Goal: Information Seeking & Learning: Learn about a topic

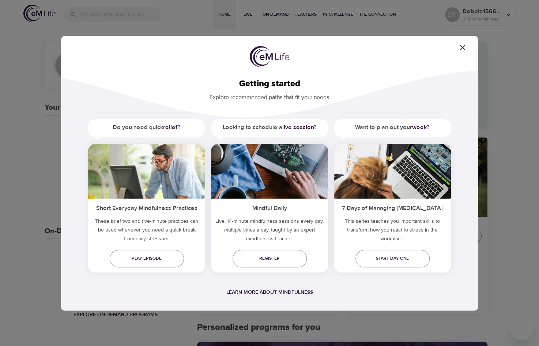
click at [461, 45] on icon "button" at bounding box center [462, 47] width 9 height 9
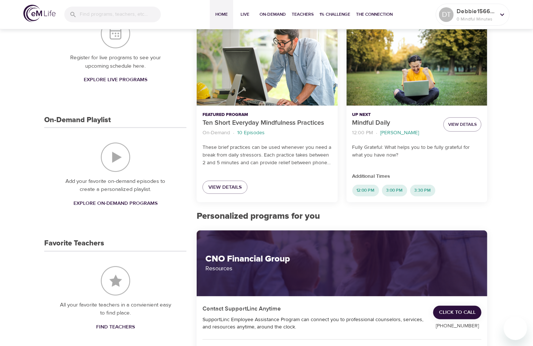
scroll to position [92, 0]
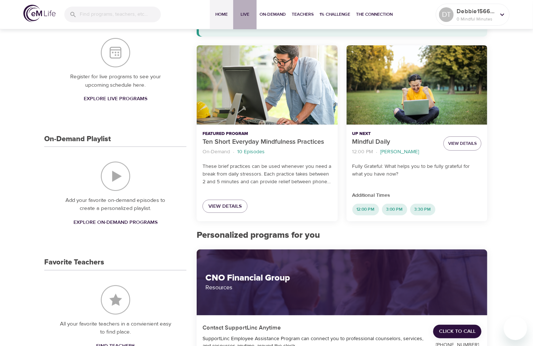
click at [244, 12] on span "Live" at bounding box center [245, 15] width 18 height 8
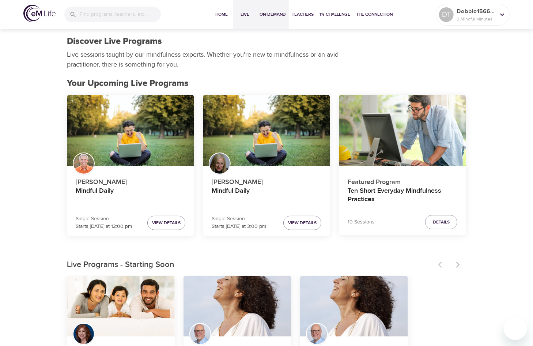
click at [276, 12] on span "On-Demand" at bounding box center [272, 15] width 26 height 8
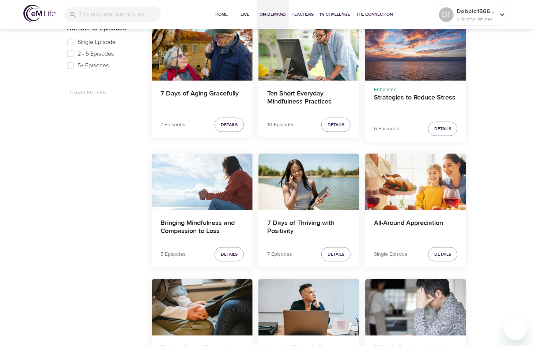
scroll to position [183, 0]
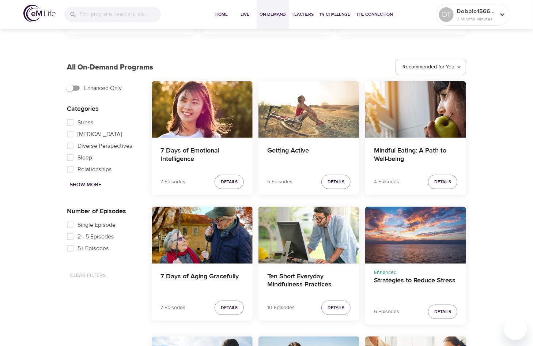
click at [69, 248] on input "5+ Episodes" at bounding box center [70, 248] width 15 height 12
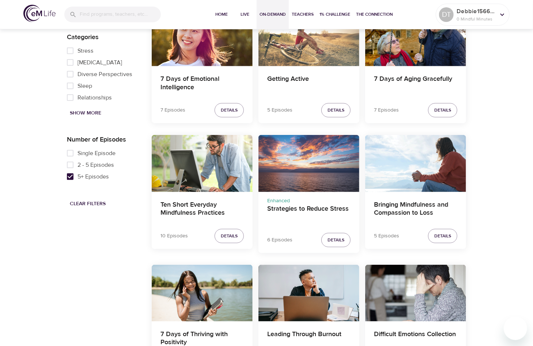
scroll to position [256, 0]
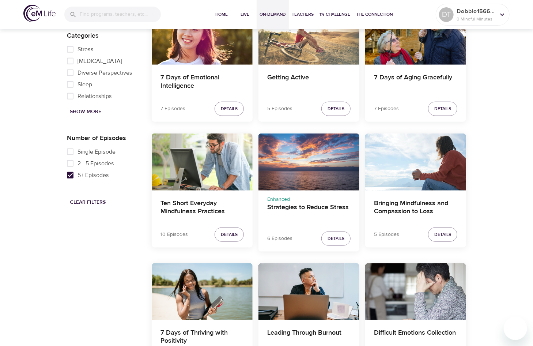
click at [71, 173] on input "5+ Episodes" at bounding box center [70, 175] width 15 height 12
checkbox input "false"
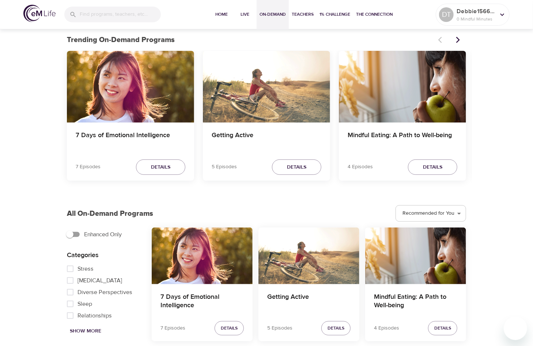
scroll to position [0, 0]
